Goal: Information Seeking & Learning: Learn about a topic

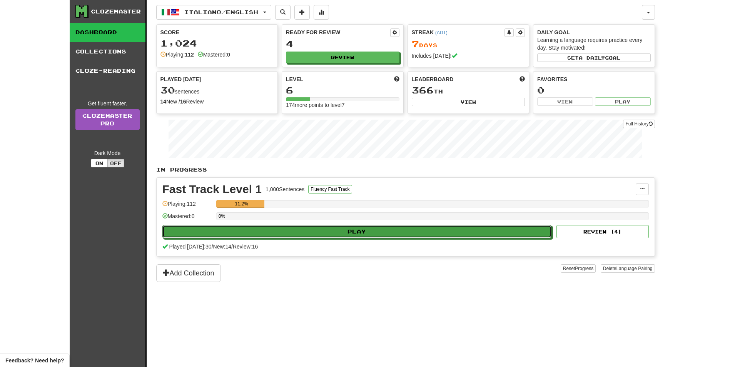
click at [341, 235] on button "Play" at bounding box center [356, 231] width 389 height 13
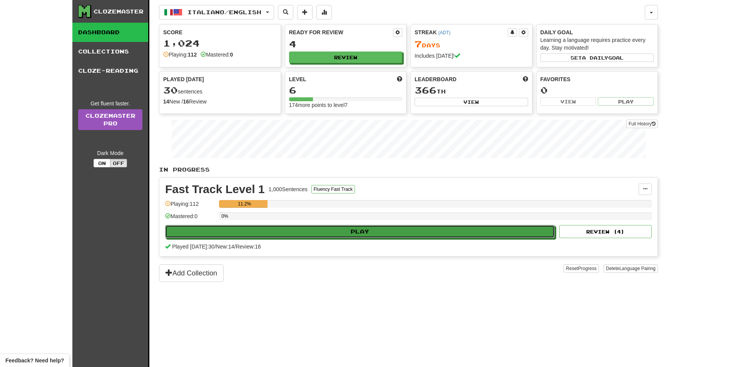
select select "**"
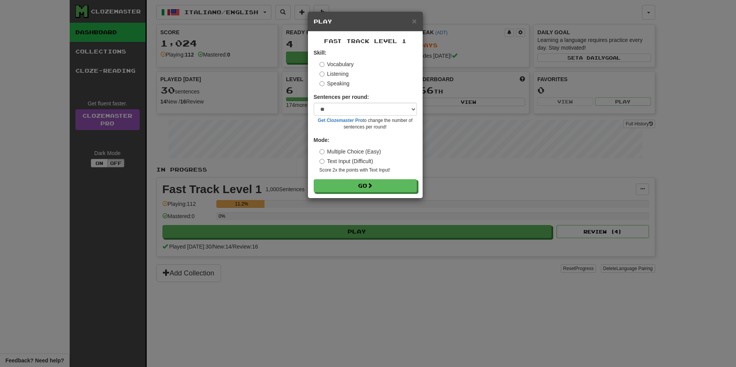
click at [340, 75] on label "Listening" at bounding box center [333, 74] width 29 height 8
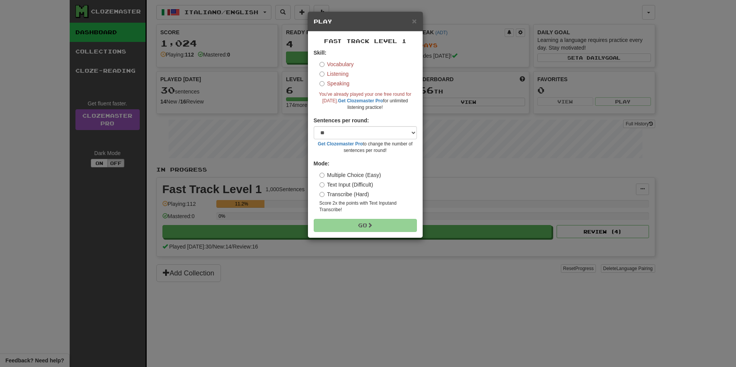
click at [346, 62] on label "Vocabulary" at bounding box center [336, 64] width 34 height 8
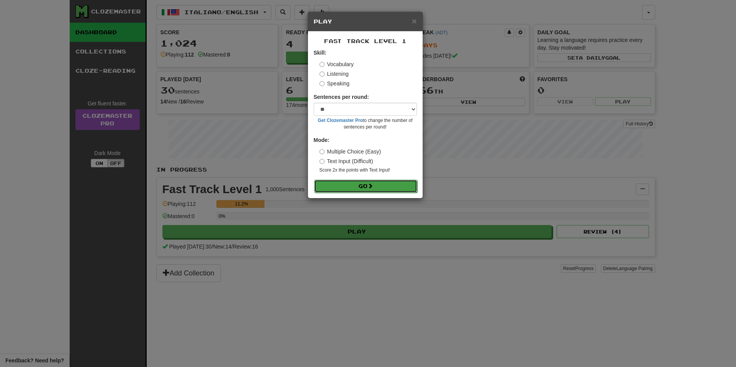
click at [375, 185] on button "Go" at bounding box center [365, 186] width 103 height 13
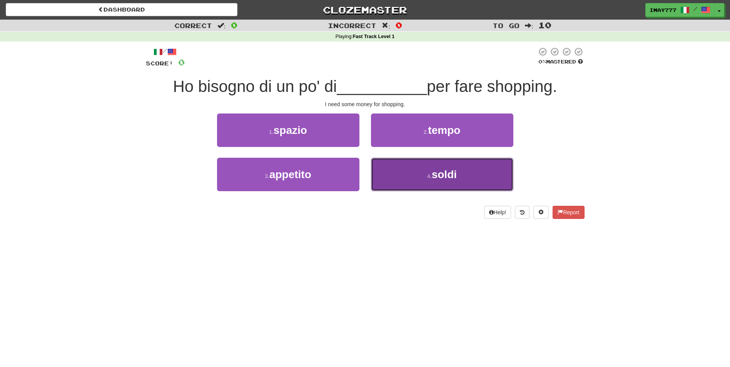
click at [447, 182] on button "4 . soldi" at bounding box center [442, 174] width 142 height 33
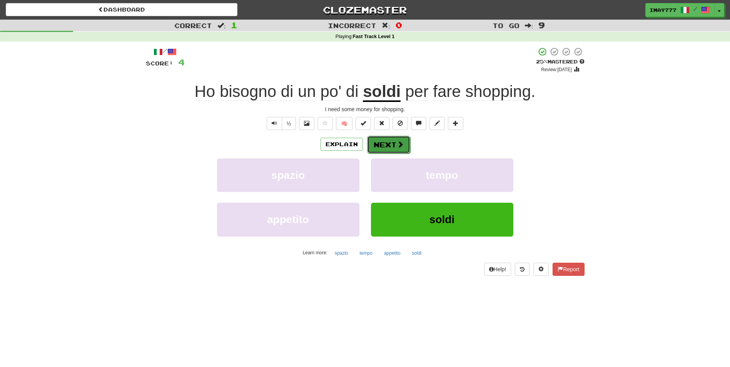
click at [391, 142] on button "Next" at bounding box center [388, 145] width 43 height 18
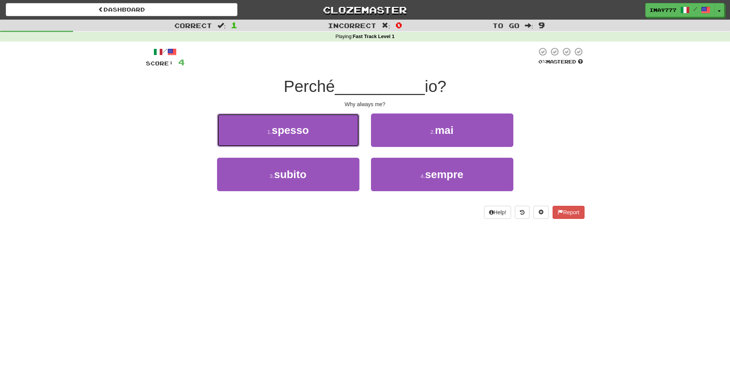
click at [294, 134] on span "spesso" at bounding box center [290, 130] width 37 height 12
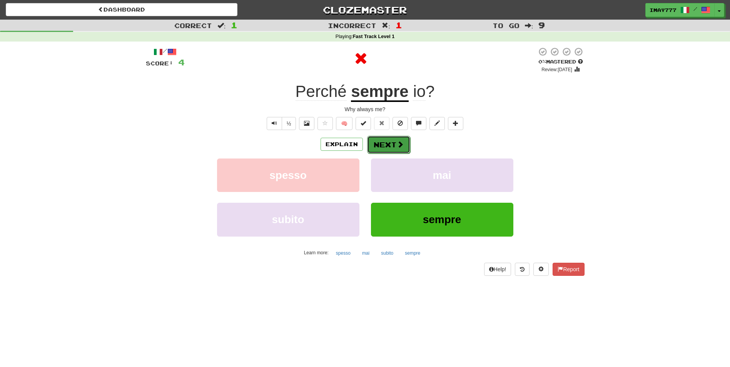
click at [391, 142] on button "Next" at bounding box center [388, 145] width 43 height 18
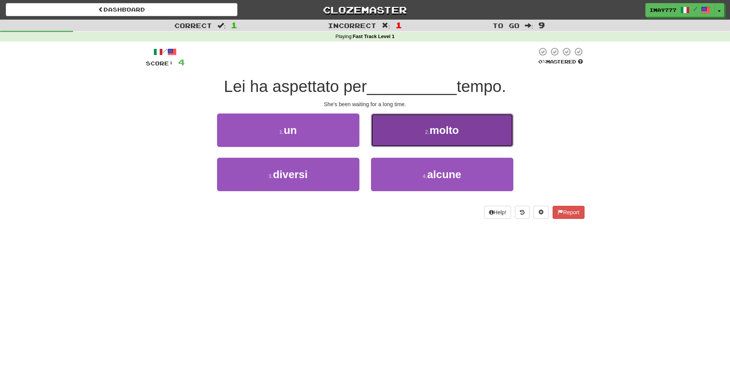
click at [476, 130] on button "2 . molto" at bounding box center [442, 130] width 142 height 33
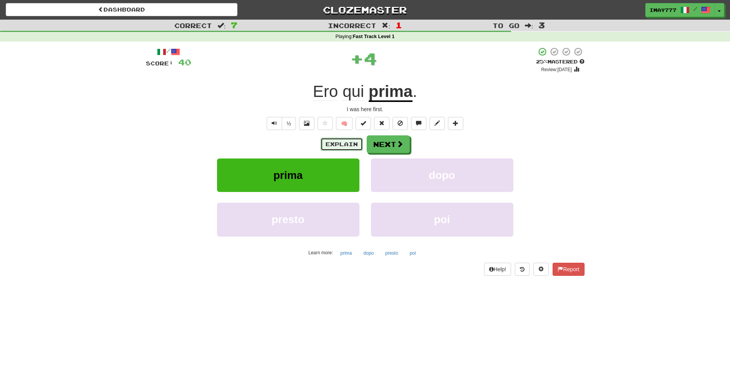
click at [344, 143] on button "Explain" at bounding box center [342, 144] width 42 height 13
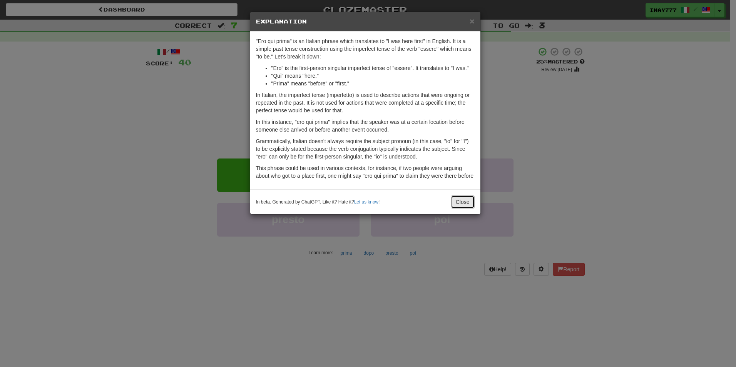
click at [471, 204] on button "Close" at bounding box center [463, 202] width 24 height 13
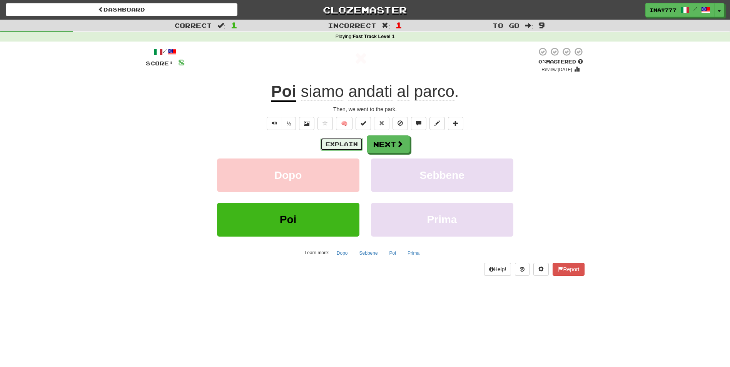
click at [334, 144] on button "Explain" at bounding box center [342, 144] width 42 height 13
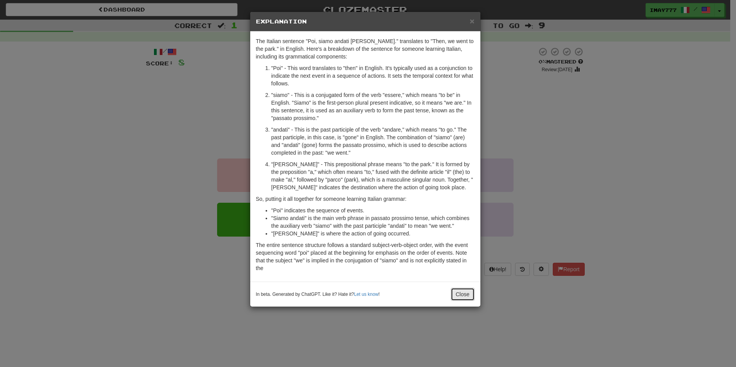
click at [467, 298] on button "Close" at bounding box center [463, 294] width 24 height 13
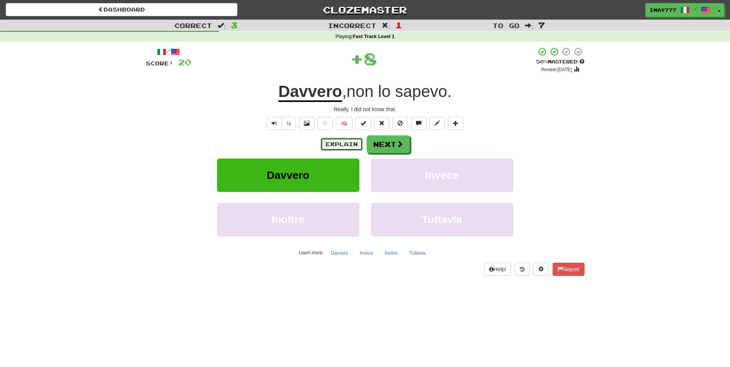
click at [348, 149] on button "Explain" at bounding box center [342, 144] width 42 height 13
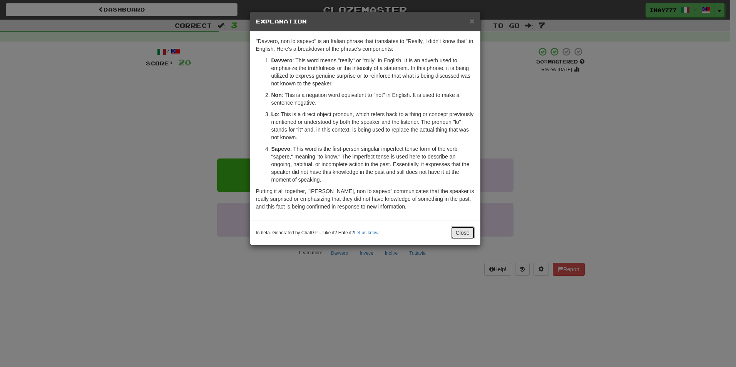
click at [457, 231] on button "Close" at bounding box center [463, 232] width 24 height 13
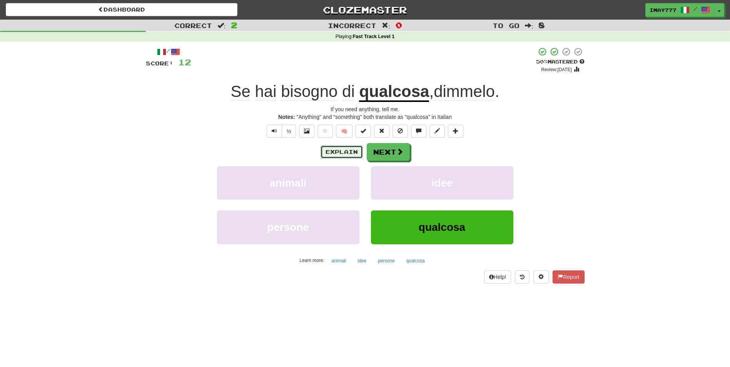
click at [352, 152] on button "Explain" at bounding box center [342, 151] width 42 height 13
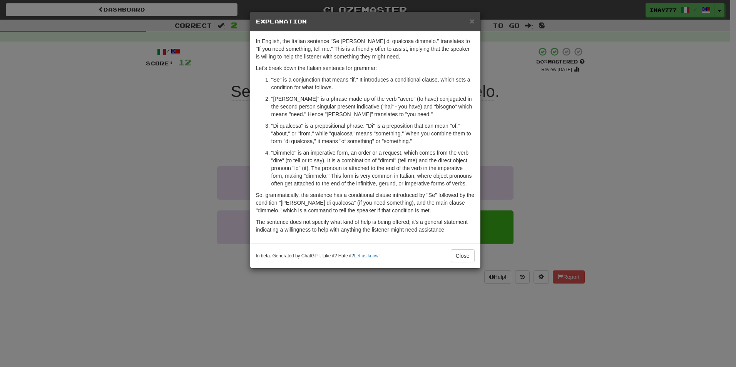
drag, startPoint x: 484, startPoint y: 255, endPoint x: 472, endPoint y: 255, distance: 12.3
click at [479, 255] on div "× Explanation In English, the Italian sentence "Se hai bisogno di qualcosa dimm…" at bounding box center [368, 183] width 736 height 367
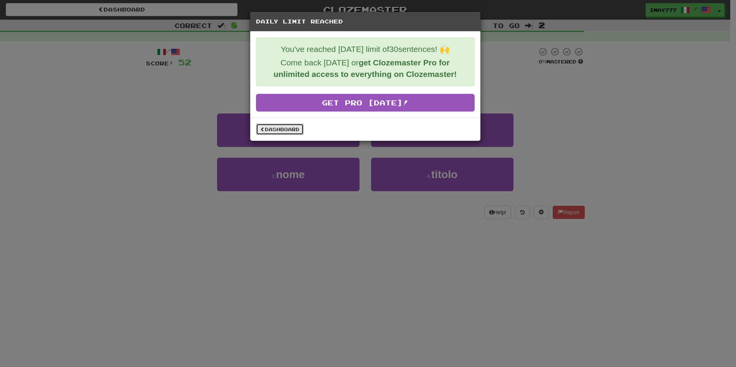
click at [292, 125] on link "Dashboard" at bounding box center [280, 130] width 48 height 12
